Goal: Task Accomplishment & Management: Manage account settings

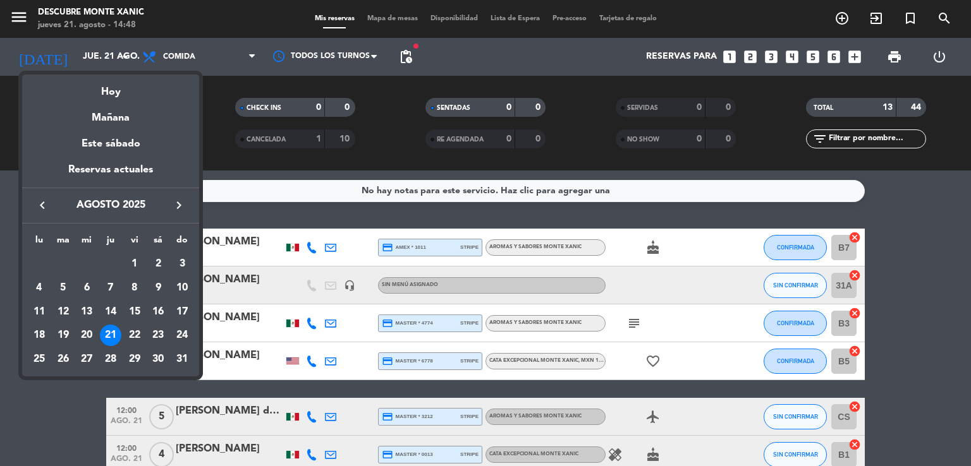
scroll to position [379, 0]
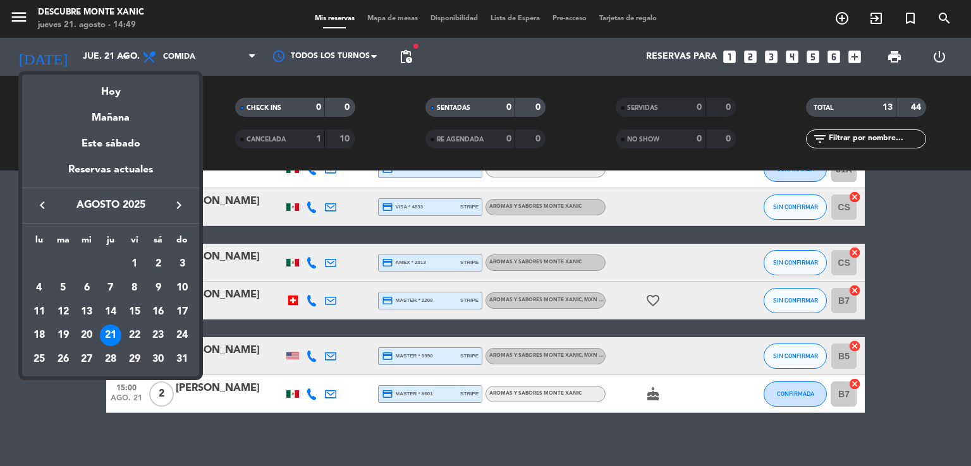
click at [23, 17] on div at bounding box center [485, 233] width 971 height 466
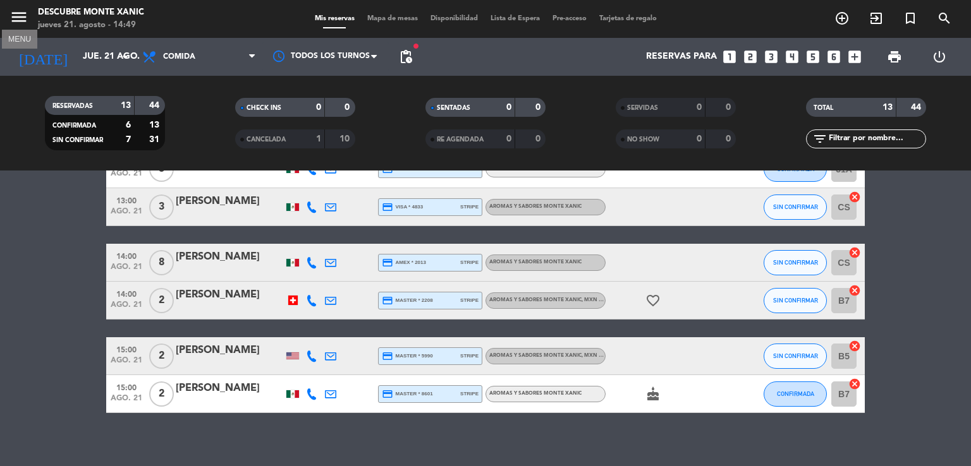
click at [23, 17] on icon "menu" at bounding box center [18, 17] width 19 height 19
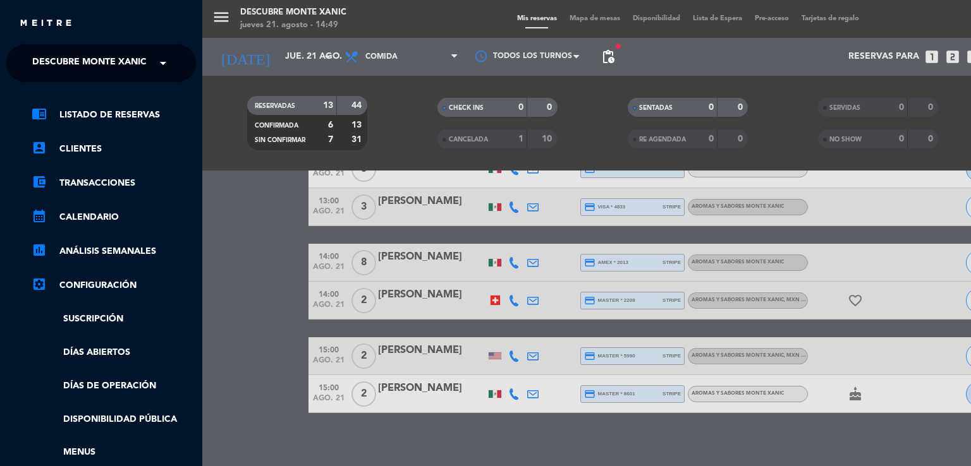
click at [155, 59] on span at bounding box center [165, 63] width 21 height 27
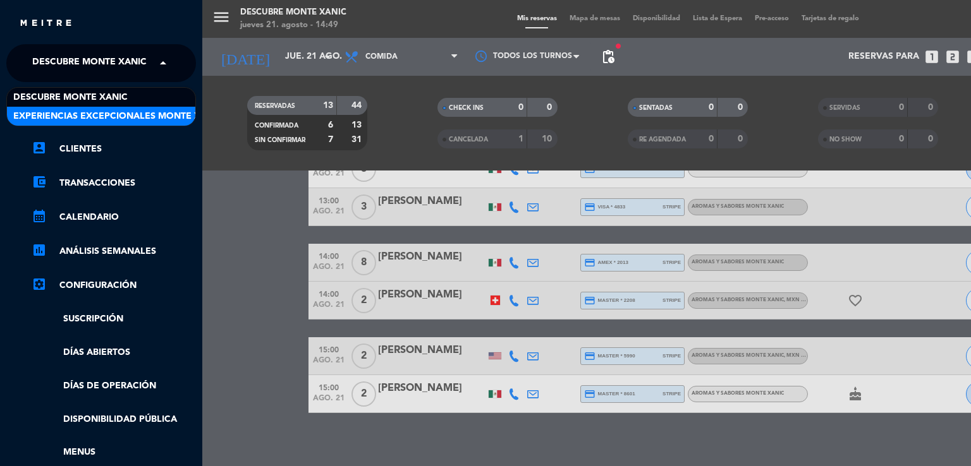
click at [154, 119] on span "Experiencias Excepcionales Monte Xanic" at bounding box center [117, 116] width 209 height 15
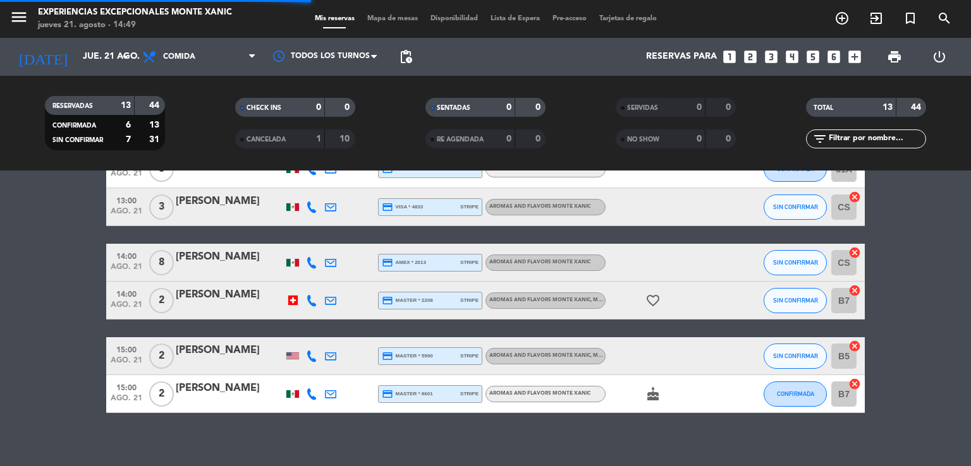
scroll to position [0, 0]
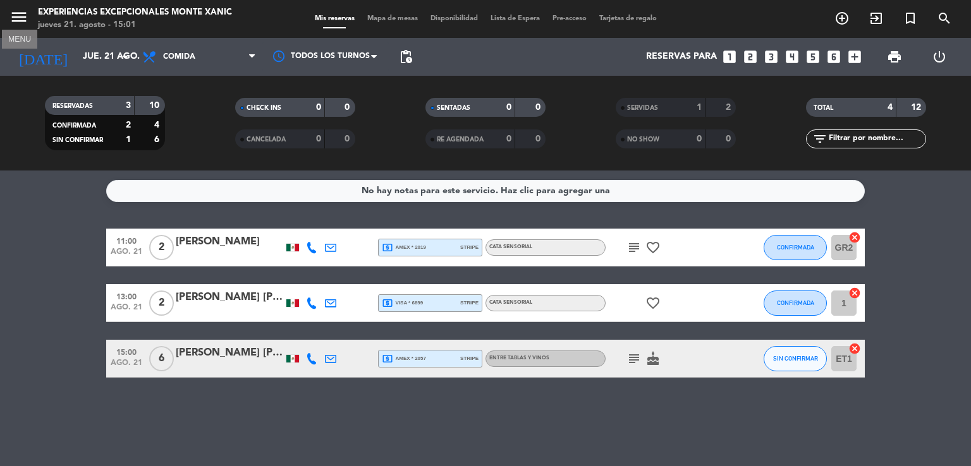
click at [23, 21] on icon "menu" at bounding box center [18, 17] width 19 height 19
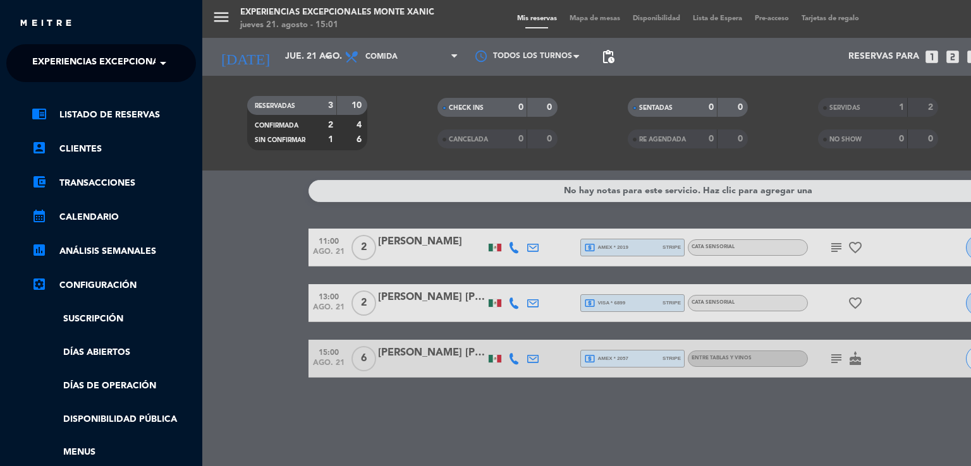
click at [66, 58] on span "Experiencias Excepcionales Monte Xanic" at bounding box center [136, 63] width 209 height 27
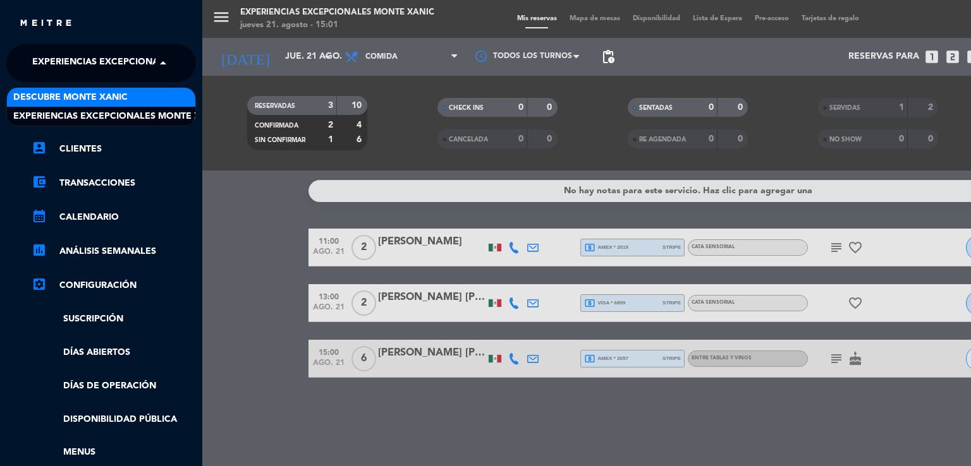
click at [95, 102] on span "Descubre Monte Xanic" at bounding box center [70, 97] width 114 height 15
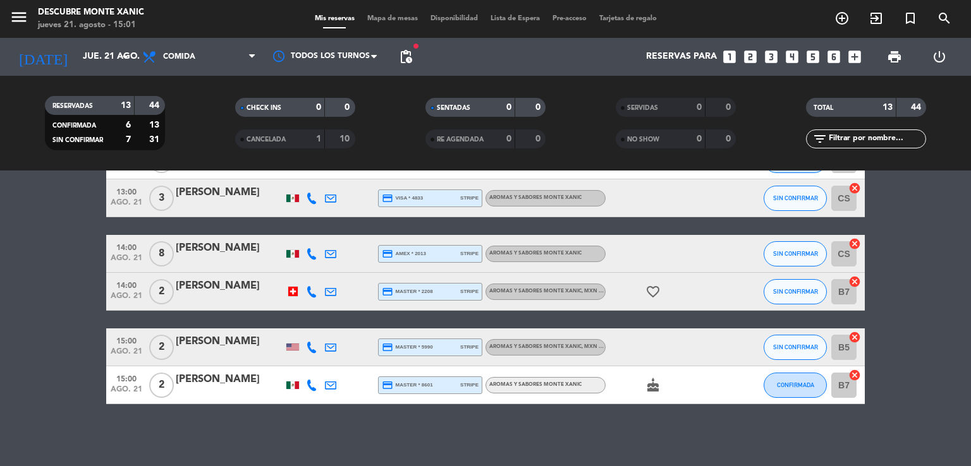
scroll to position [389, 0]
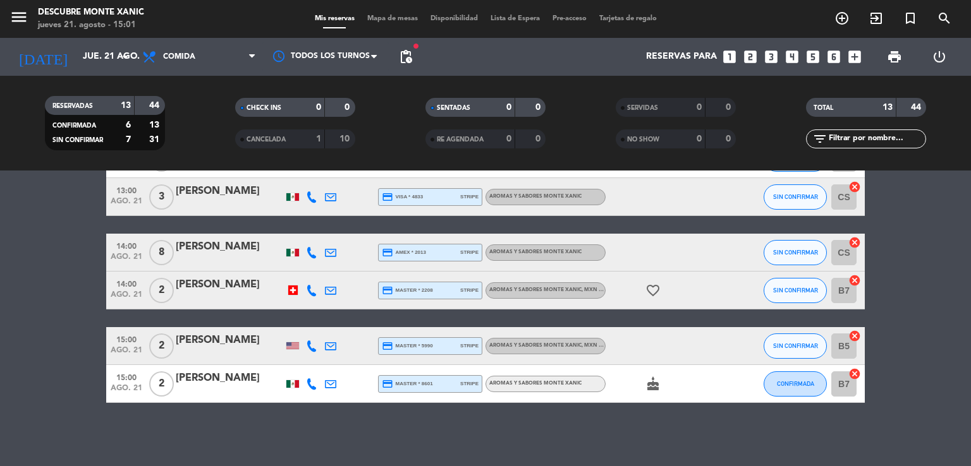
click at [69, 353] on bookings-row "11:00 ago. 21 2 [PERSON_NAME] credit_card amex * 1011 stripe Aromas y Sabores M…" at bounding box center [485, 121] width 971 height 564
click at [104, 59] on input "jue. 21 ago." at bounding box center [136, 57] width 120 height 23
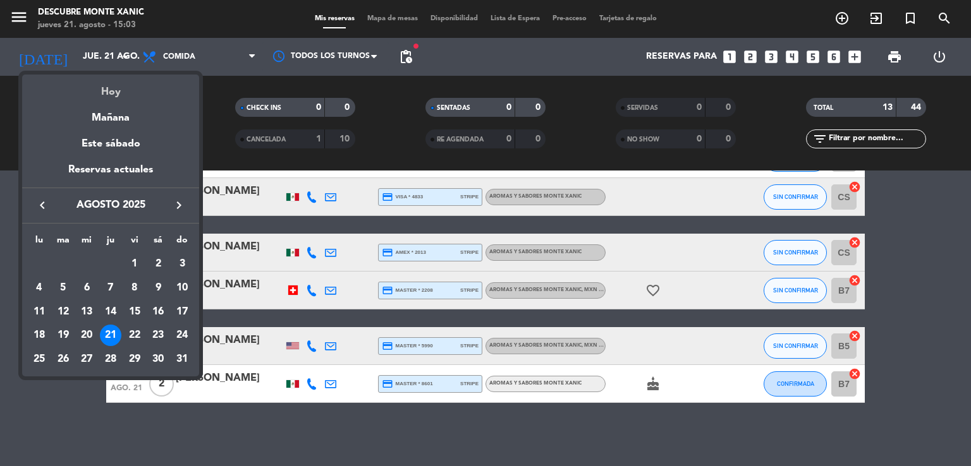
click at [119, 85] on div "Hoy" at bounding box center [110, 88] width 177 height 26
